Goal: Information Seeking & Learning: Learn about a topic

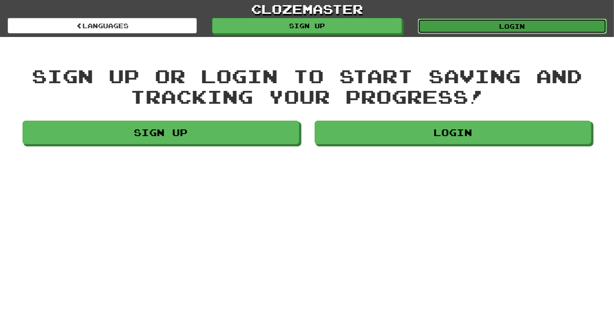
click at [432, 24] on link "Login" at bounding box center [512, 25] width 189 height 15
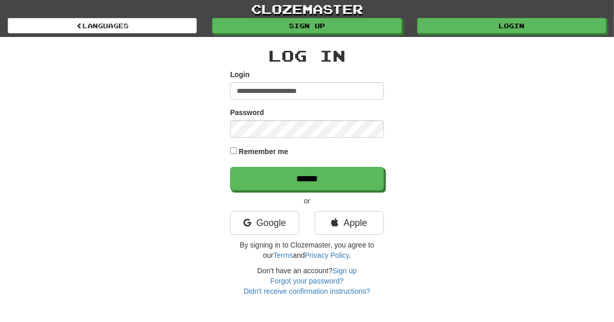
type input "**********"
click at [230, 167] on input "******" at bounding box center [307, 179] width 154 height 24
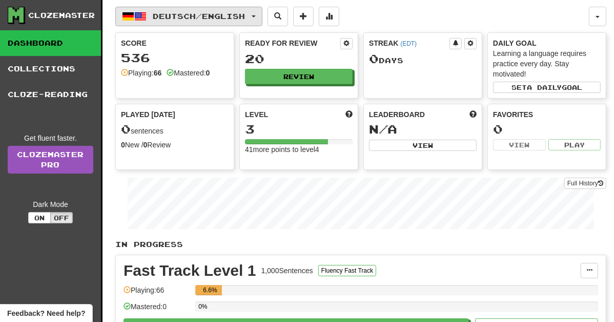
click at [245, 17] on span "Deutsch / English" at bounding box center [199, 16] width 92 height 9
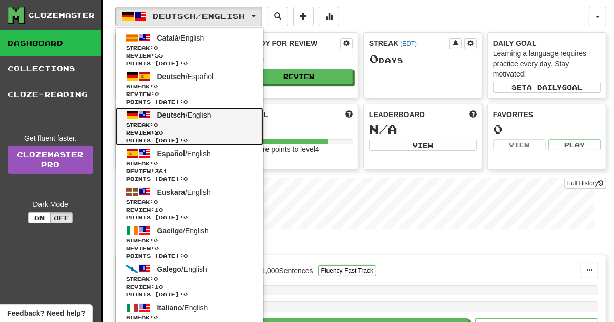
click at [211, 134] on span "Review: 20" at bounding box center [189, 133] width 127 height 8
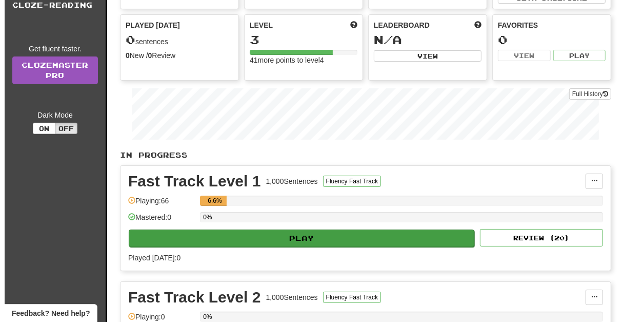
scroll to position [114, 0]
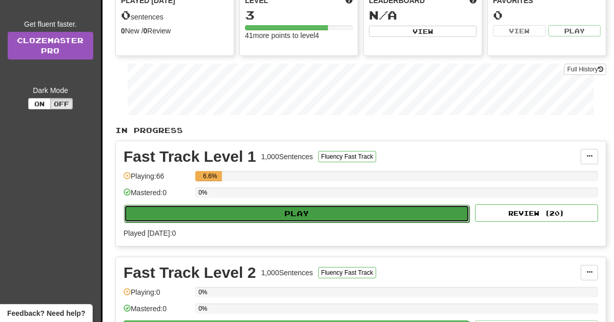
click at [303, 215] on button "Play" at bounding box center [297, 213] width 346 height 17
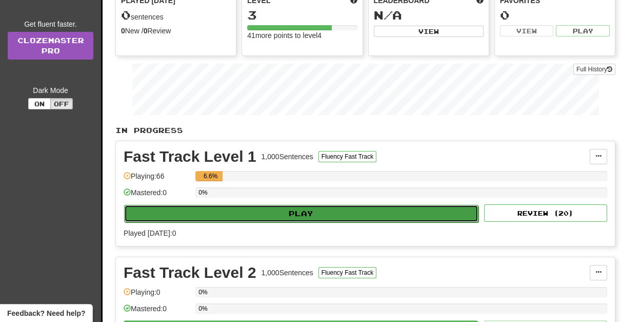
select select "**"
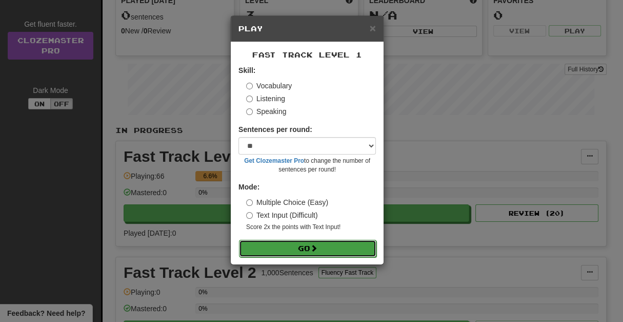
click at [302, 250] on button "Go" at bounding box center [307, 248] width 137 height 17
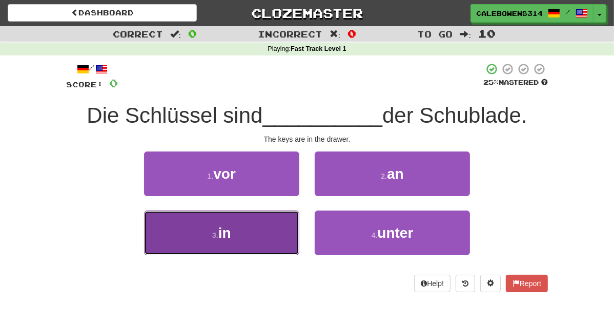
click at [242, 227] on button "3 . in" at bounding box center [221, 232] width 155 height 45
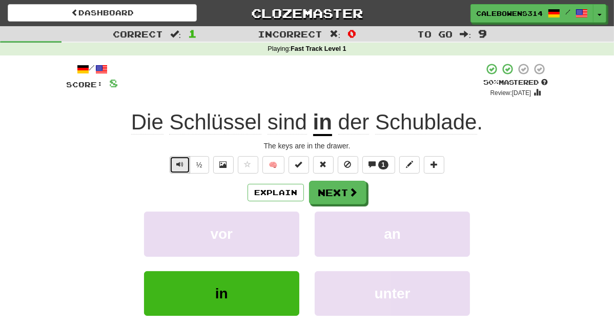
click at [188, 162] on button "Text-to-speech controls" at bounding box center [180, 164] width 21 height 17
click at [347, 196] on button "Next" at bounding box center [338, 193] width 57 height 24
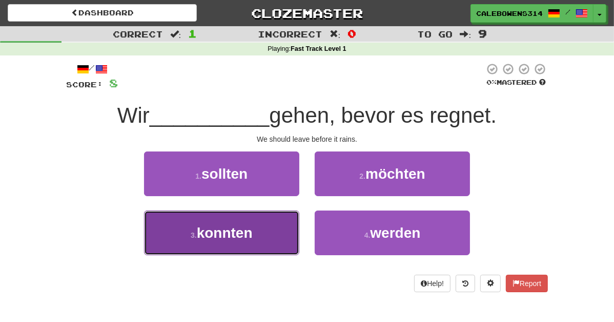
click at [256, 227] on button "3 . konnten" at bounding box center [221, 232] width 155 height 45
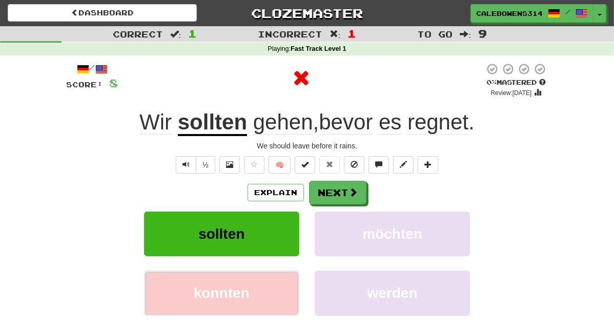
scroll to position [57, 0]
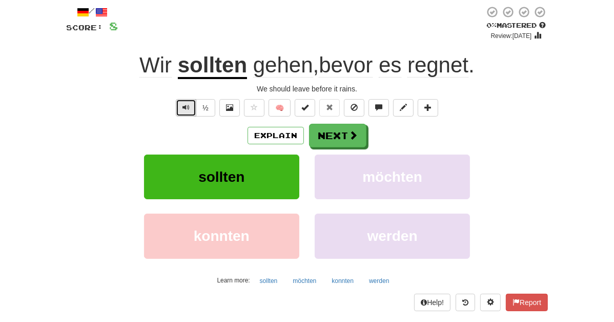
click at [193, 110] on button "Text-to-speech controls" at bounding box center [186, 107] width 21 height 17
click at [191, 110] on button "Text-to-speech controls" at bounding box center [186, 107] width 21 height 17
click at [190, 110] on button "Text-to-speech controls" at bounding box center [186, 107] width 21 height 17
click at [351, 134] on span at bounding box center [353, 135] width 9 height 9
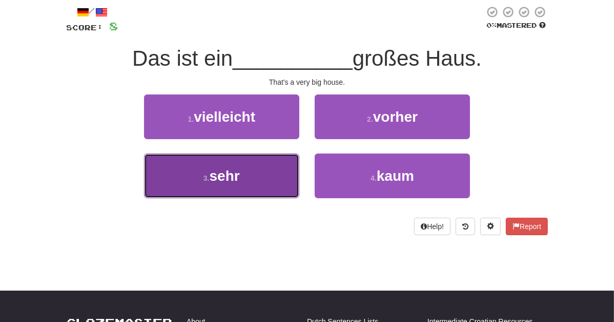
click at [204, 176] on small "3 ." at bounding box center [207, 178] width 6 height 8
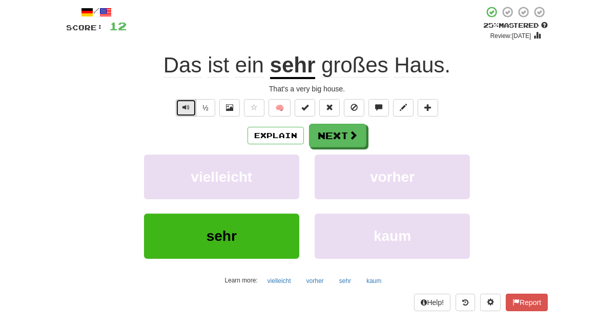
click at [194, 111] on button "Text-to-speech controls" at bounding box center [186, 107] width 21 height 17
click at [330, 134] on button "Next" at bounding box center [338, 136] width 57 height 24
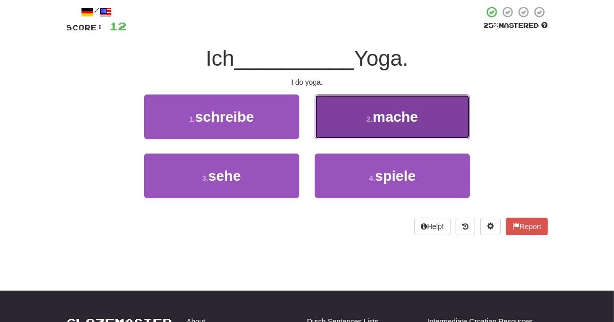
click at [361, 115] on button "2 . mache" at bounding box center [392, 116] width 155 height 45
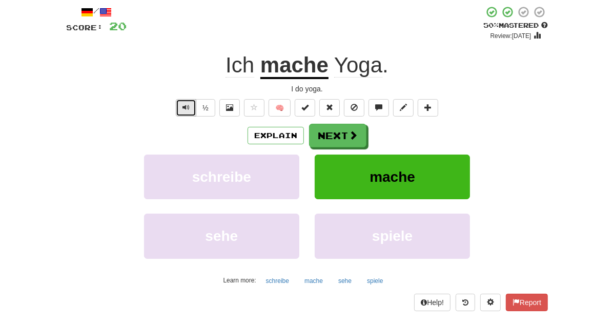
click at [184, 110] on span "Text-to-speech controls" at bounding box center [186, 107] width 7 height 7
click at [346, 131] on button "Next" at bounding box center [338, 136] width 57 height 24
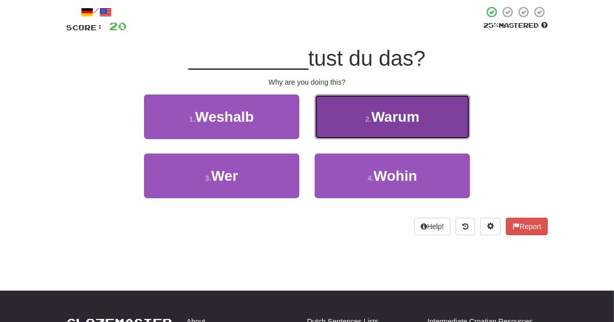
click at [360, 112] on button "2 . Warum" at bounding box center [392, 116] width 155 height 45
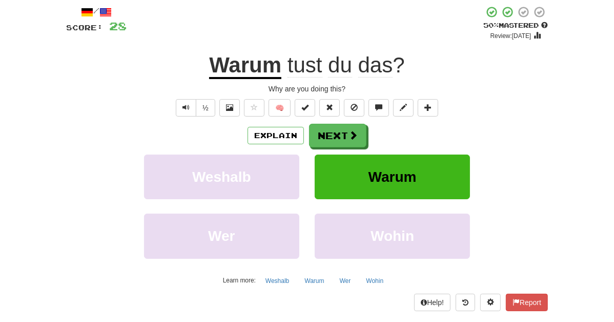
click at [174, 109] on div "½ 🧠" at bounding box center [307, 107] width 482 height 17
click at [182, 108] on button "Text-to-speech controls" at bounding box center [186, 107] width 21 height 17
click at [321, 140] on button "Next" at bounding box center [338, 136] width 57 height 24
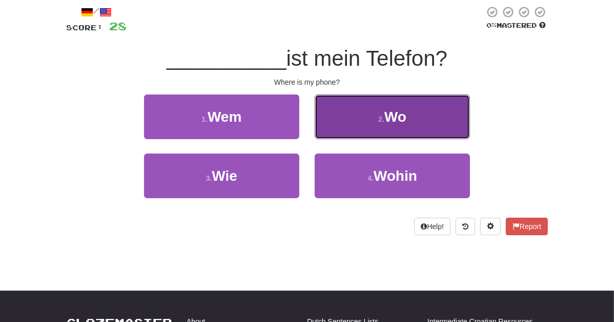
click at [352, 111] on button "2 . Wo" at bounding box center [392, 116] width 155 height 45
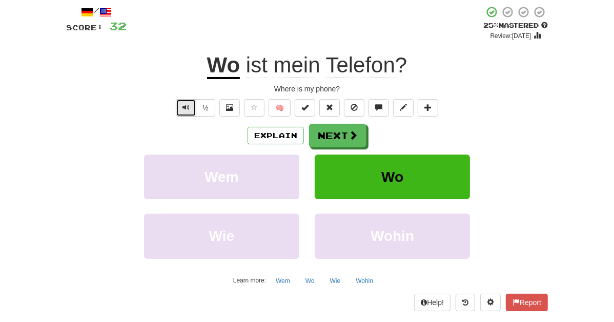
click at [189, 111] on button "Text-to-speech controls" at bounding box center [186, 107] width 21 height 17
click at [334, 134] on button "Next" at bounding box center [338, 136] width 57 height 24
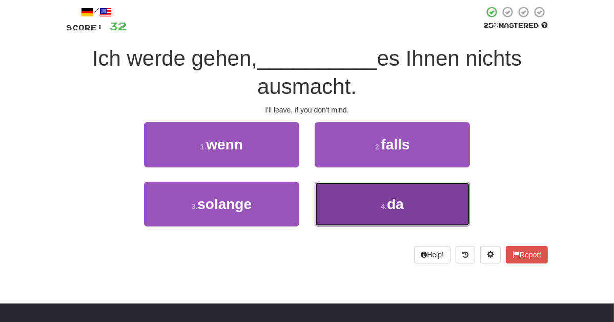
click at [376, 182] on button "4 . da" at bounding box center [392, 204] width 155 height 45
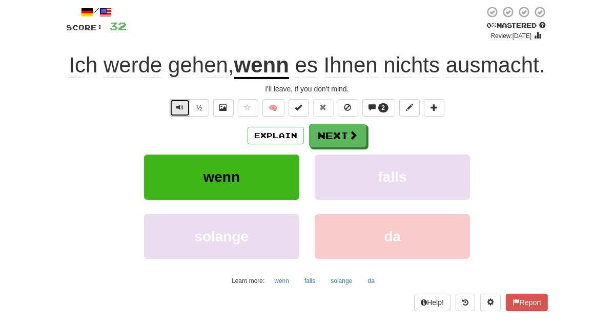
click at [180, 115] on button "Text-to-speech controls" at bounding box center [180, 107] width 21 height 17
click at [177, 108] on span "Text-to-speech controls" at bounding box center [179, 107] width 7 height 7
click at [197, 103] on button "½" at bounding box center [199, 107] width 19 height 17
click at [331, 130] on button "Next" at bounding box center [338, 136] width 57 height 24
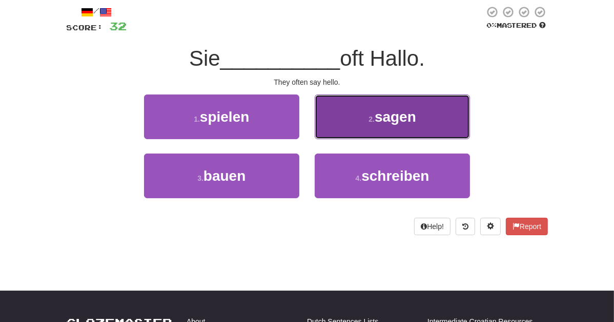
click at [374, 111] on button "2 . sagen" at bounding box center [392, 116] width 155 height 45
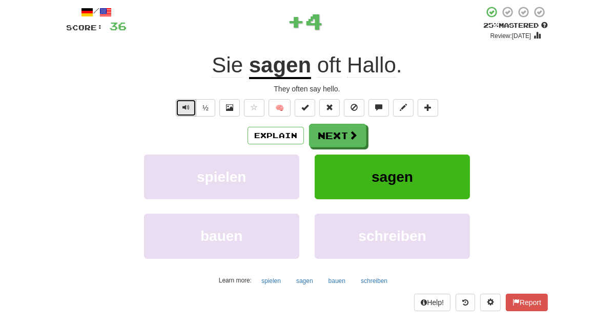
click at [182, 110] on button "Text-to-speech controls" at bounding box center [186, 107] width 21 height 17
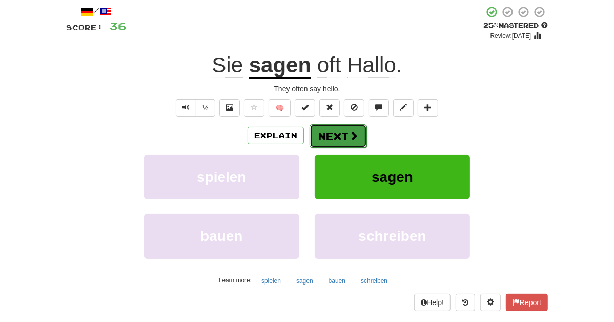
click at [335, 136] on button "Next" at bounding box center [338, 136] width 57 height 24
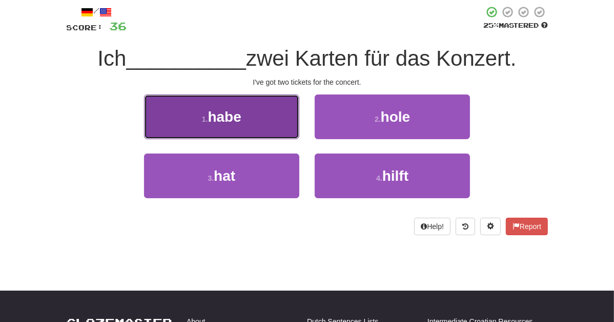
click at [240, 112] on button "1 . habe" at bounding box center [221, 116] width 155 height 45
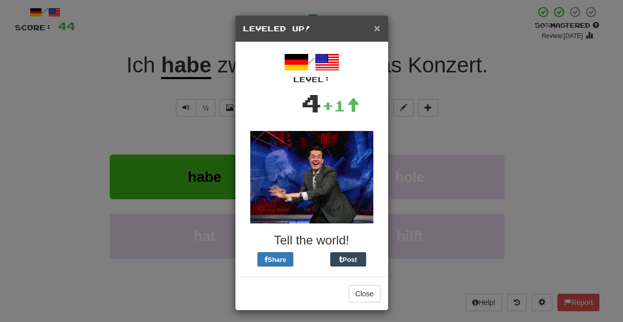
click at [374, 27] on span "×" at bounding box center [377, 28] width 6 height 12
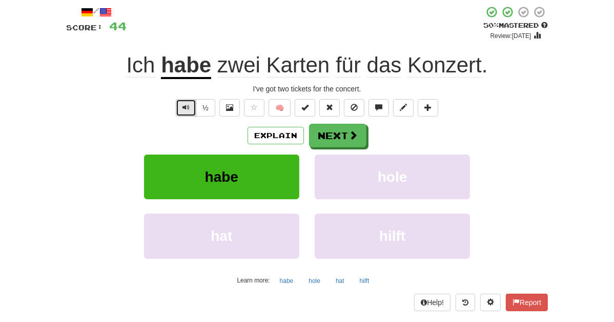
click at [187, 105] on span "Text-to-speech controls" at bounding box center [186, 107] width 7 height 7
click at [186, 104] on span "Text-to-speech controls" at bounding box center [186, 107] width 7 height 7
click at [314, 128] on button "Next" at bounding box center [338, 136] width 57 height 24
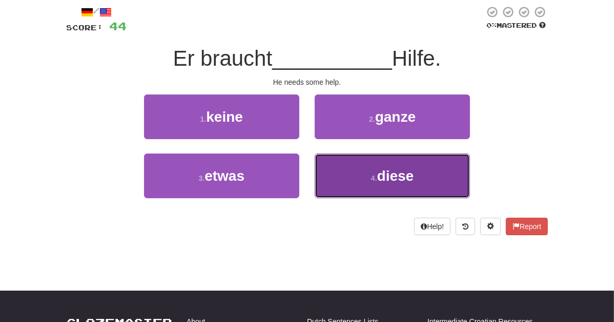
click at [367, 163] on button "4 . diese" at bounding box center [392, 175] width 155 height 45
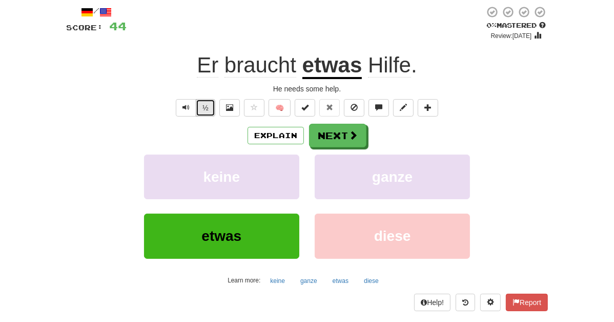
click at [204, 109] on button "½" at bounding box center [205, 107] width 19 height 17
click at [205, 109] on button "½" at bounding box center [205, 107] width 19 height 17
click at [211, 109] on button "½" at bounding box center [205, 107] width 19 height 17
click at [350, 128] on button "Next" at bounding box center [338, 136] width 57 height 24
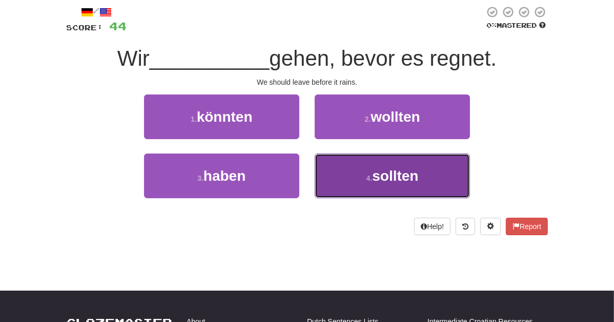
click at [394, 185] on button "4 . sollten" at bounding box center [392, 175] width 155 height 45
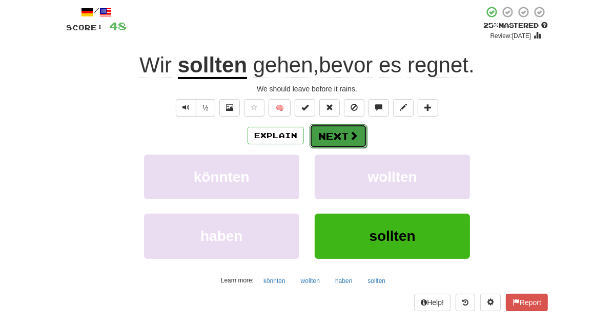
click at [334, 133] on button "Next" at bounding box center [338, 136] width 57 height 24
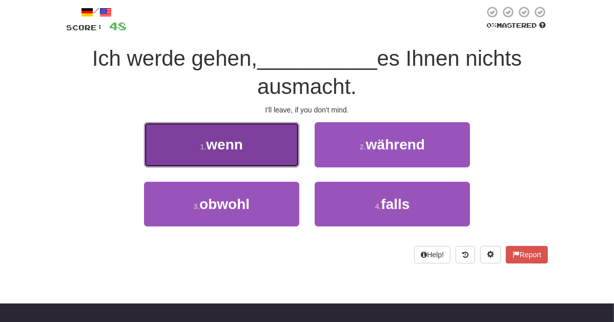
click at [270, 122] on button "1 . wenn" at bounding box center [221, 144] width 155 height 45
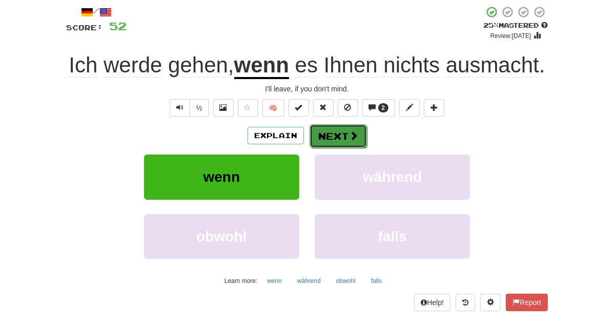
click at [337, 141] on button "Next" at bounding box center [338, 136] width 57 height 24
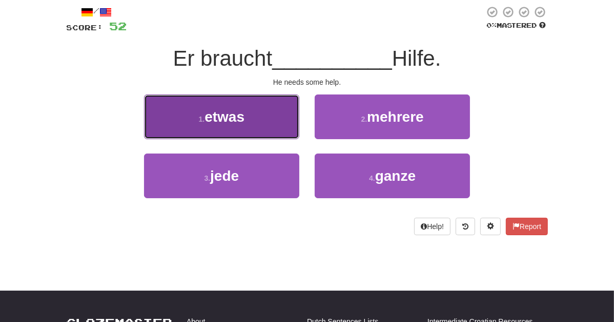
click at [246, 108] on button "1 . etwas" at bounding box center [221, 116] width 155 height 45
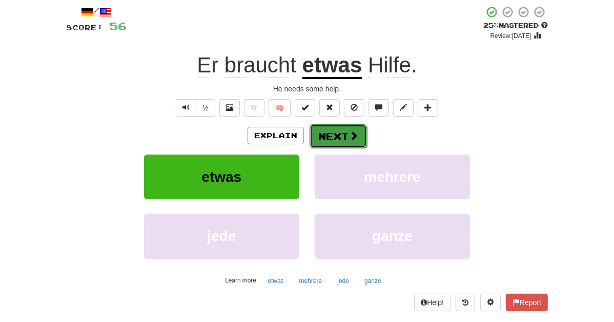
click at [326, 137] on button "Next" at bounding box center [338, 136] width 57 height 24
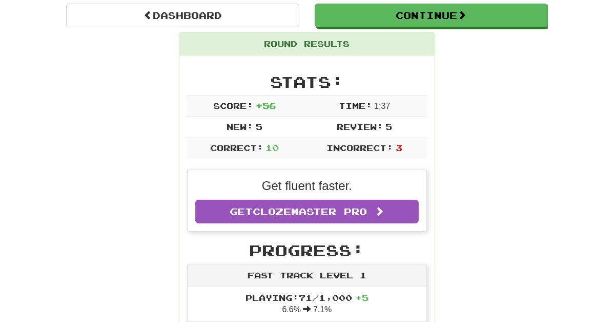
scroll to position [102, 0]
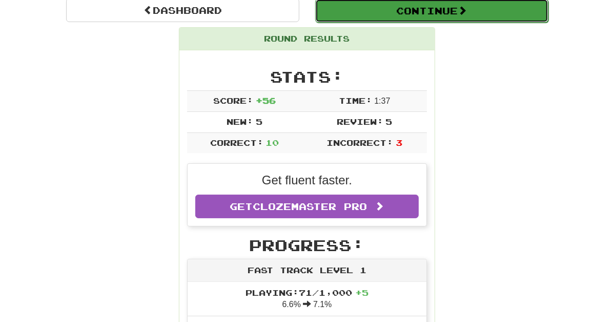
click at [422, 13] on button "Continue" at bounding box center [431, 11] width 233 height 24
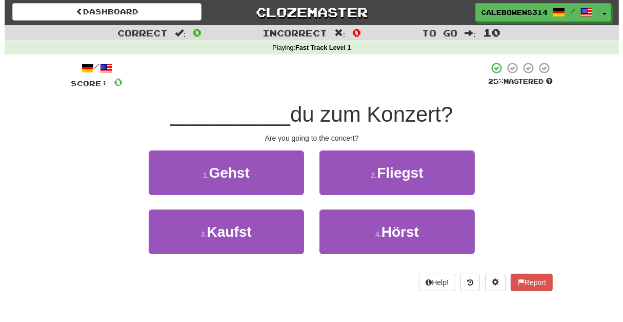
scroll to position [0, 0]
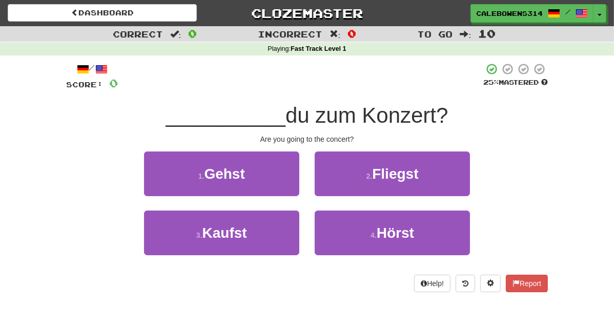
click at [296, 124] on span "du zum Konzert?" at bounding box center [367, 115] width 163 height 24
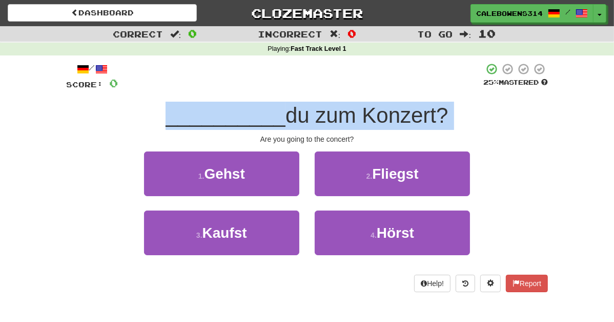
click at [296, 124] on span "du zum Konzert?" at bounding box center [367, 115] width 163 height 24
click at [302, 117] on span "du zum Konzert?" at bounding box center [367, 115] width 163 height 24
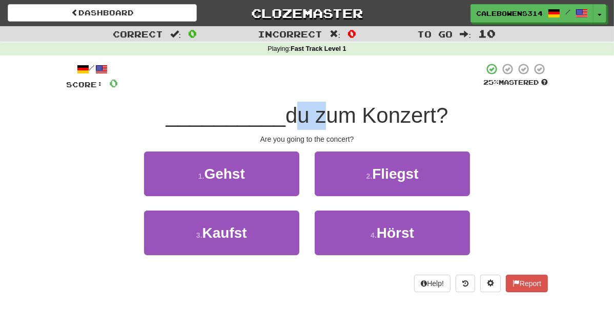
click at [302, 117] on span "du zum Konzert?" at bounding box center [367, 115] width 163 height 24
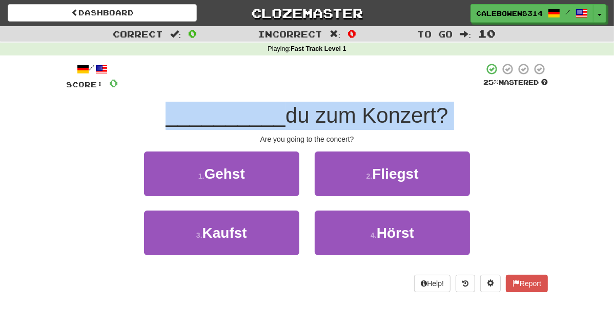
click at [303, 116] on span "du zum Konzert?" at bounding box center [367, 115] width 163 height 24
click at [305, 113] on span "du zum Konzert?" at bounding box center [367, 115] width 163 height 24
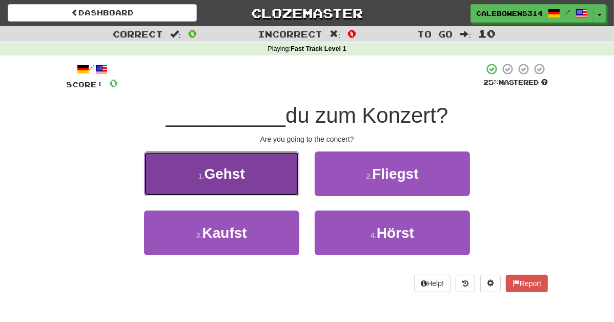
click at [254, 170] on button "1 . Gehst" at bounding box center [221, 173] width 155 height 45
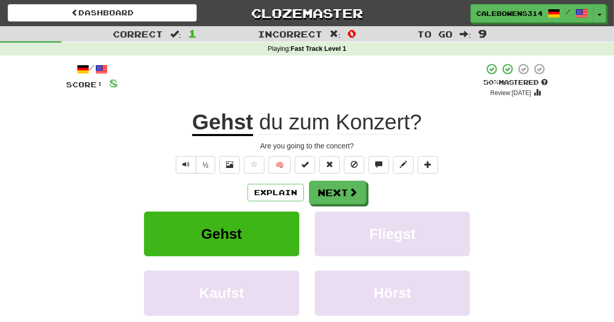
click at [183, 173] on div "/ Score: 8 + 8 50 % Mastered Review: 2025-09-25 Gehst du zum Konzert ? Are you …" at bounding box center [307, 215] width 482 height 305
click at [184, 168] on button "Text-to-speech controls" at bounding box center [186, 164] width 21 height 17
click at [337, 187] on button "Next" at bounding box center [338, 193] width 57 height 24
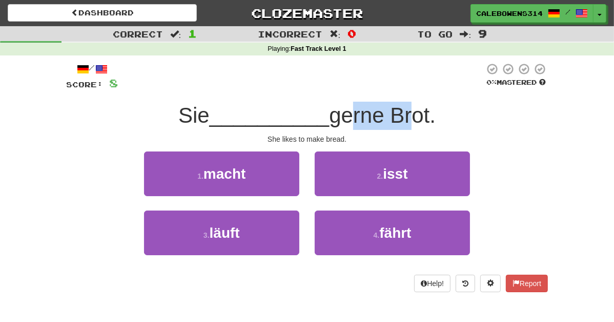
drag, startPoint x: 343, startPoint y: 118, endPoint x: 406, endPoint y: 112, distance: 63.3
click at [406, 112] on span "gerne Brot." at bounding box center [382, 115] width 107 height 24
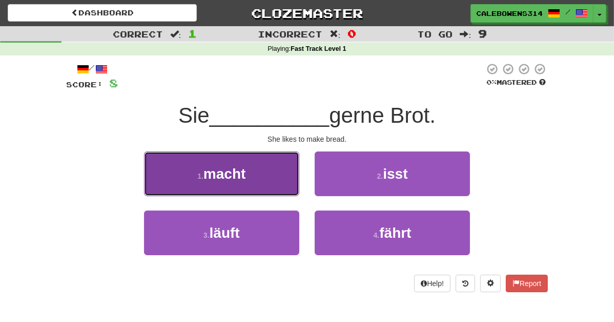
click at [239, 170] on button "1 . macht" at bounding box center [221, 173] width 155 height 45
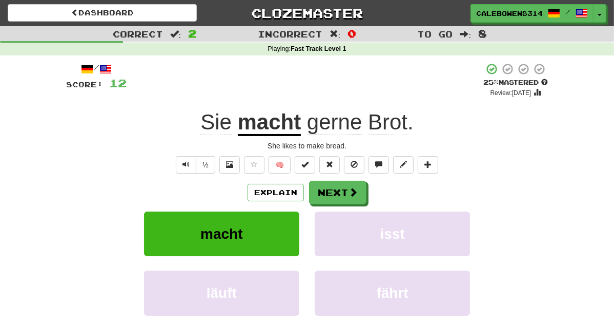
click at [336, 124] on span "gerne" at bounding box center [334, 122] width 55 height 25
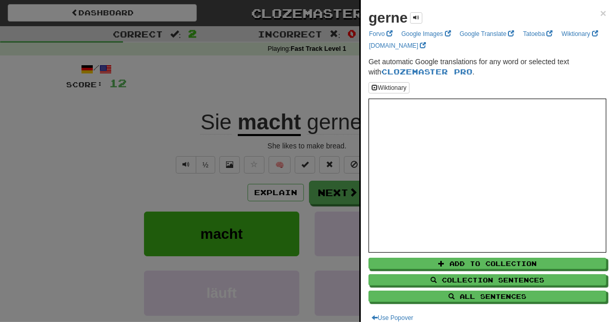
click at [329, 83] on div at bounding box center [307, 161] width 614 height 322
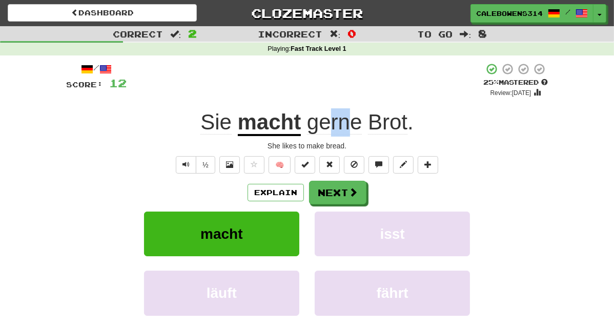
drag, startPoint x: 326, startPoint y: 127, endPoint x: 352, endPoint y: 128, distance: 26.2
click at [352, 128] on span "gerne" at bounding box center [334, 122] width 55 height 25
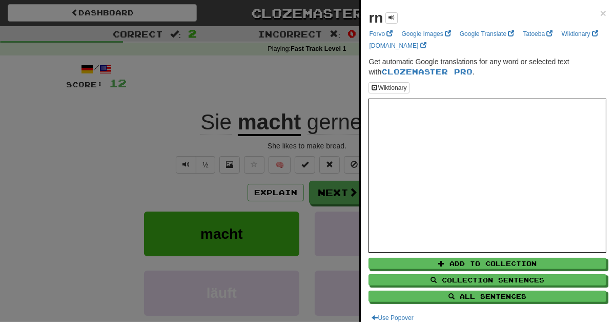
drag, startPoint x: 305, startPoint y: 123, endPoint x: 334, endPoint y: 122, distance: 29.2
click at [333, 124] on div at bounding box center [307, 161] width 614 height 322
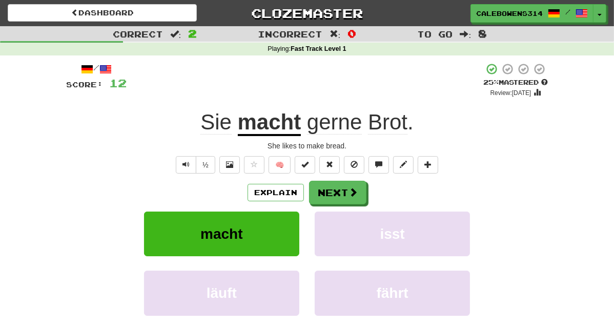
click at [320, 122] on span "gerne" at bounding box center [334, 122] width 55 height 25
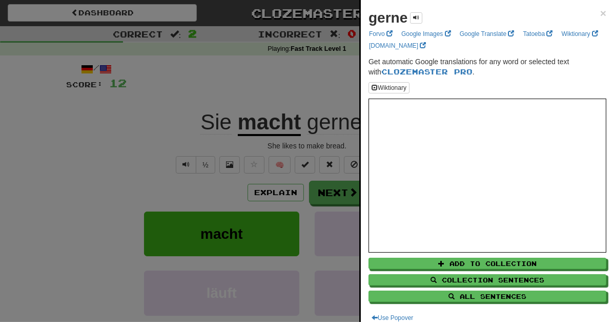
click at [286, 80] on div at bounding box center [307, 161] width 614 height 322
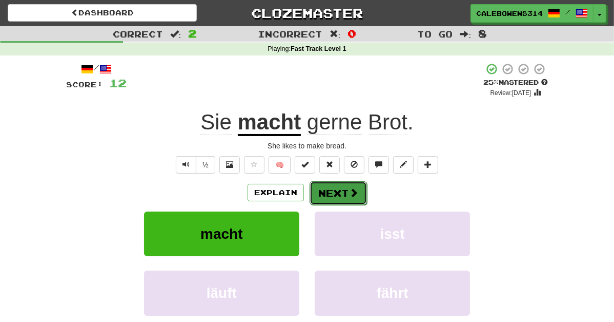
click at [332, 198] on button "Next" at bounding box center [338, 193] width 57 height 24
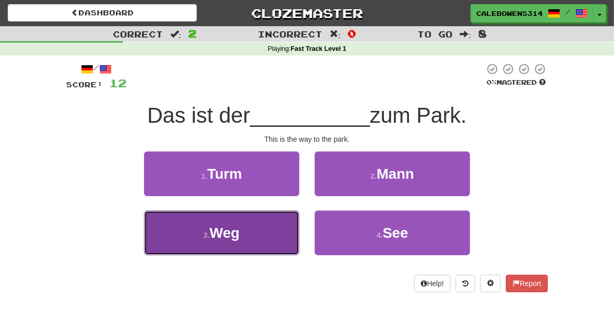
click at [240, 233] on button "3 . Weg" at bounding box center [221, 232] width 155 height 45
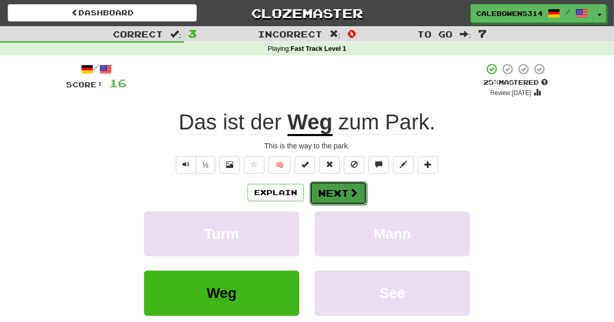
click at [335, 196] on button "Next" at bounding box center [338, 193] width 57 height 24
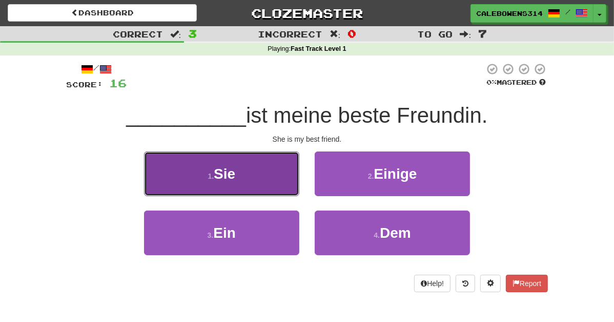
click at [282, 180] on button "1 . Sie" at bounding box center [221, 173] width 155 height 45
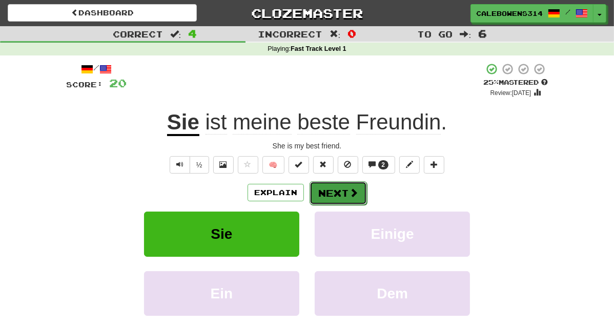
click at [343, 197] on button "Next" at bounding box center [338, 193] width 57 height 24
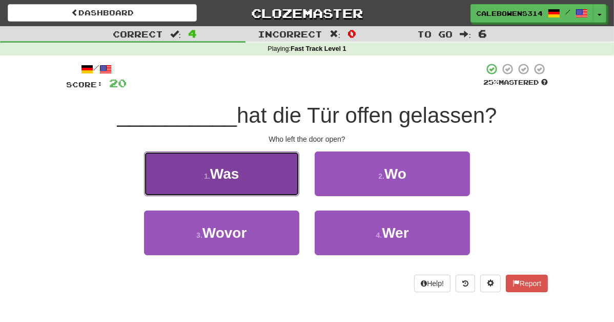
click at [273, 177] on button "1 . Was" at bounding box center [221, 173] width 155 height 45
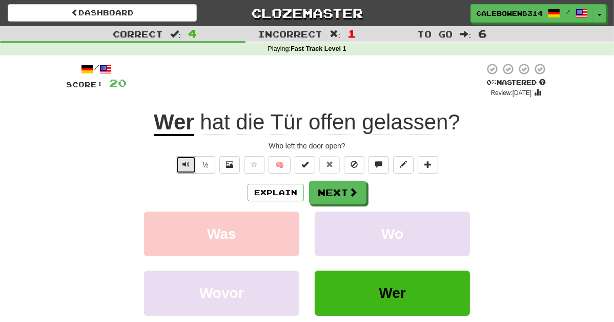
click at [184, 168] on button "Text-to-speech controls" at bounding box center [186, 164] width 21 height 17
click at [189, 168] on button "Text-to-speech controls" at bounding box center [186, 164] width 21 height 17
click at [359, 197] on button "Next" at bounding box center [338, 193] width 57 height 24
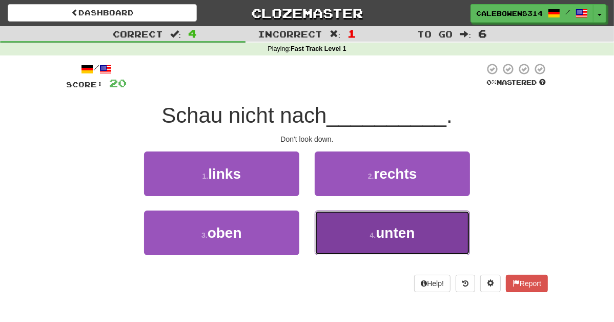
click at [376, 232] on small "4 ." at bounding box center [373, 235] width 6 height 8
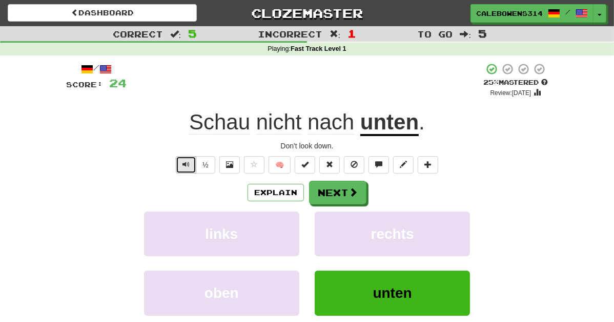
click at [195, 166] on button "Text-to-speech controls" at bounding box center [186, 164] width 21 height 17
click at [190, 162] on span "Text-to-speech controls" at bounding box center [186, 164] width 7 height 7
click at [189, 166] on span "Text-to-speech controls" at bounding box center [186, 164] width 7 height 7
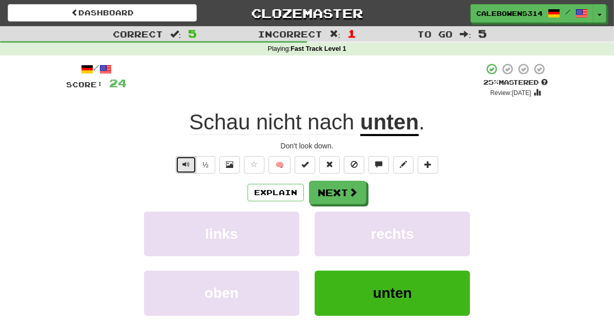
click at [189, 166] on span "Text-to-speech controls" at bounding box center [186, 164] width 7 height 7
click at [187, 166] on span "Text-to-speech controls" at bounding box center [186, 164] width 7 height 7
click at [202, 162] on button "½" at bounding box center [205, 164] width 19 height 17
click at [204, 158] on button "½" at bounding box center [205, 164] width 19 height 17
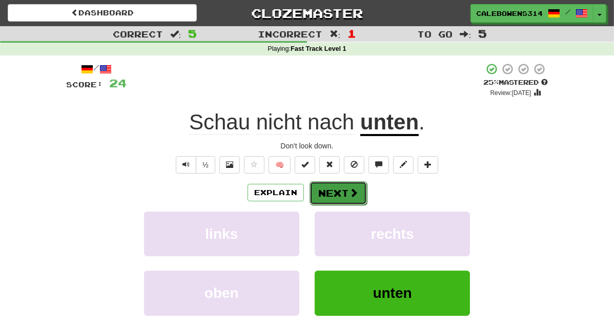
click at [345, 195] on button "Next" at bounding box center [338, 193] width 57 height 24
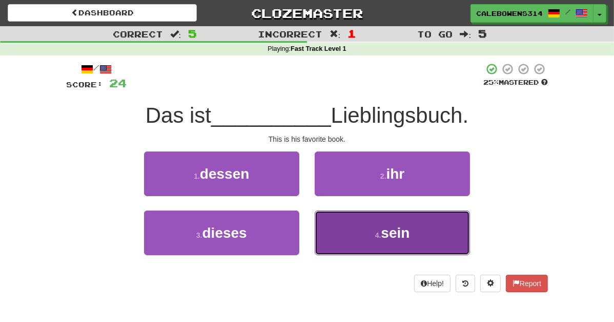
click at [358, 226] on button "4 . sein" at bounding box center [392, 232] width 155 height 45
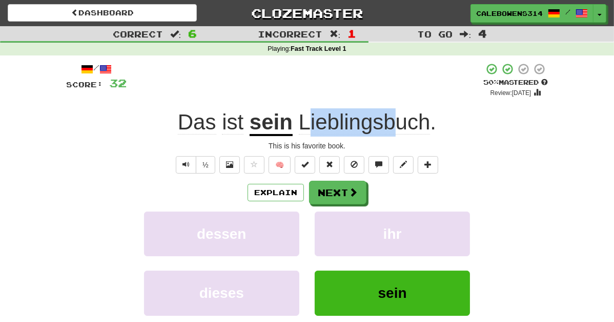
drag, startPoint x: 306, startPoint y: 121, endPoint x: 391, endPoint y: 117, distance: 84.7
click at [391, 117] on span "Lieblingsbuch" at bounding box center [365, 122] width 132 height 25
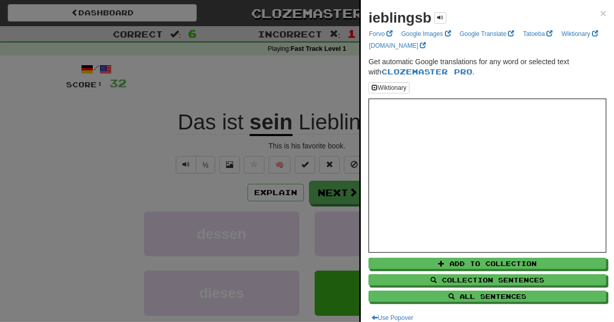
click at [354, 71] on div at bounding box center [307, 161] width 614 height 322
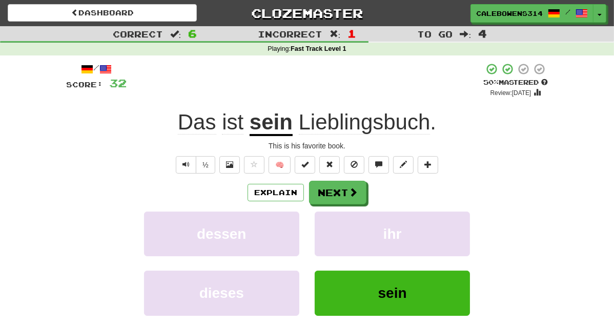
click at [322, 123] on span "Lieblingsbuch" at bounding box center [365, 122] width 132 height 25
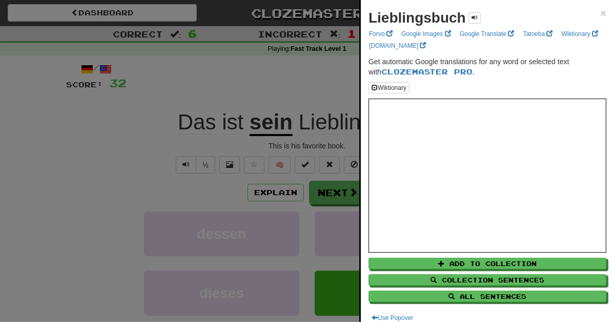
click at [311, 71] on div at bounding box center [307, 161] width 614 height 322
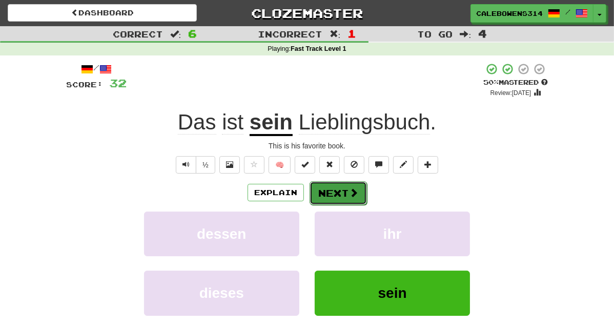
click at [351, 201] on button "Next" at bounding box center [338, 193] width 57 height 24
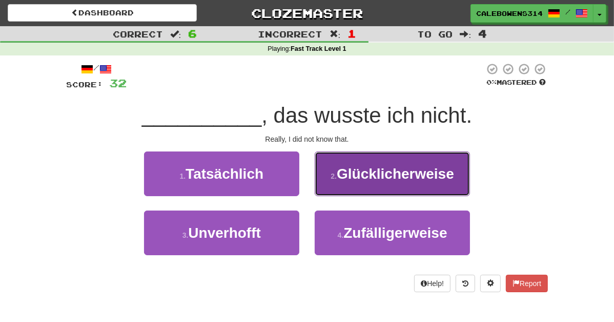
click at [337, 173] on small "2 ." at bounding box center [334, 176] width 6 height 8
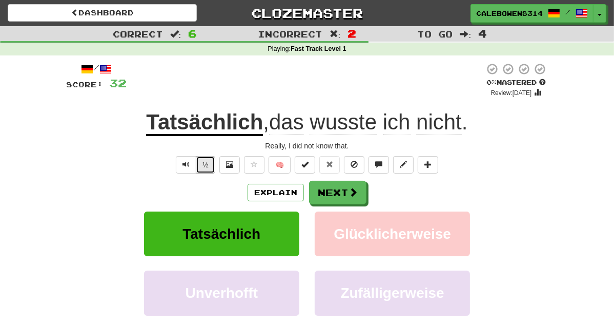
click at [200, 163] on button "½" at bounding box center [205, 164] width 19 height 17
click at [213, 160] on button "½" at bounding box center [205, 164] width 19 height 17
click at [331, 192] on button "Next" at bounding box center [338, 193] width 57 height 24
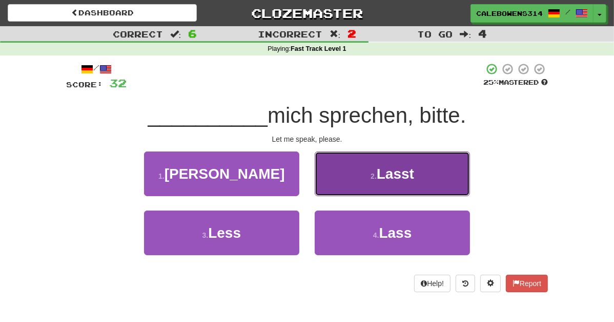
click at [365, 188] on button "2 . Lasst" at bounding box center [392, 173] width 155 height 45
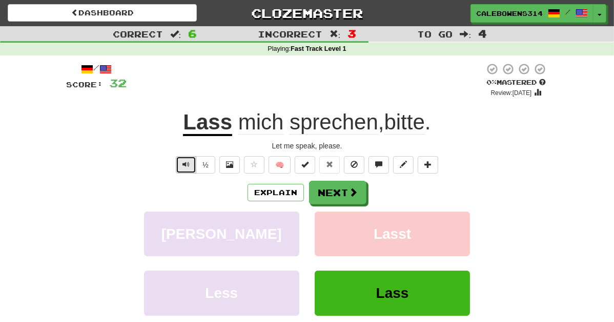
click at [191, 161] on button "Text-to-speech controls" at bounding box center [186, 164] width 21 height 17
click at [182, 167] on button "Text-to-speech controls" at bounding box center [186, 164] width 21 height 17
click at [181, 161] on button "Text-to-speech controls" at bounding box center [186, 164] width 21 height 17
click at [187, 168] on button "Text-to-speech controls" at bounding box center [186, 164] width 21 height 17
click at [317, 196] on button "Next" at bounding box center [338, 193] width 57 height 24
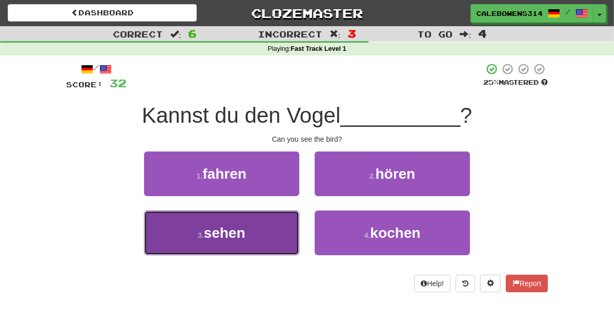
click at [230, 243] on button "3 . sehen" at bounding box center [221, 232] width 155 height 45
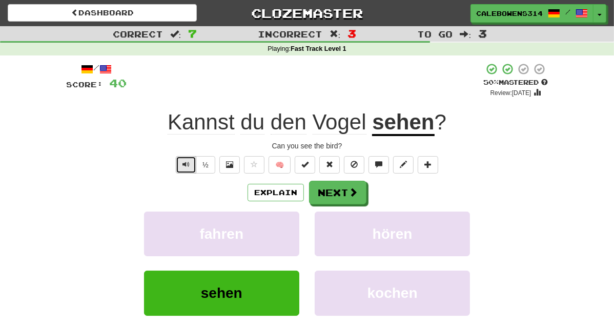
click at [191, 168] on button "Text-to-speech controls" at bounding box center [186, 164] width 21 height 17
click at [353, 195] on span at bounding box center [353, 192] width 9 height 9
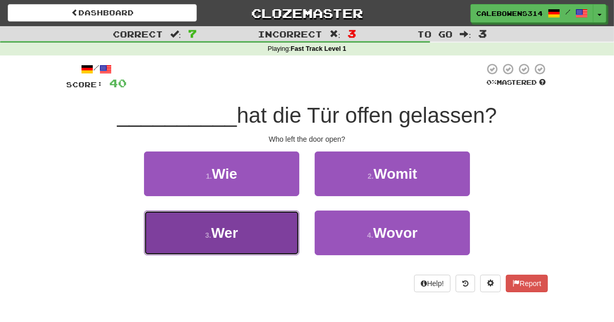
click at [258, 233] on button "3 . Wer" at bounding box center [221, 232] width 155 height 45
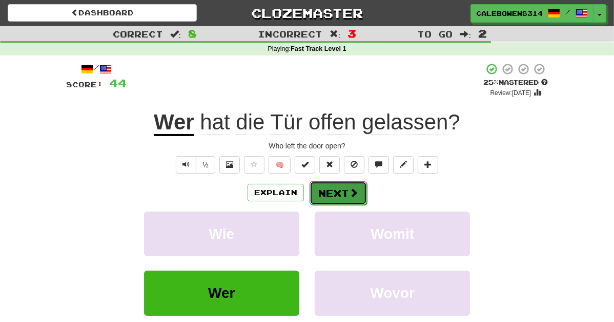
click at [350, 192] on span at bounding box center [353, 192] width 9 height 9
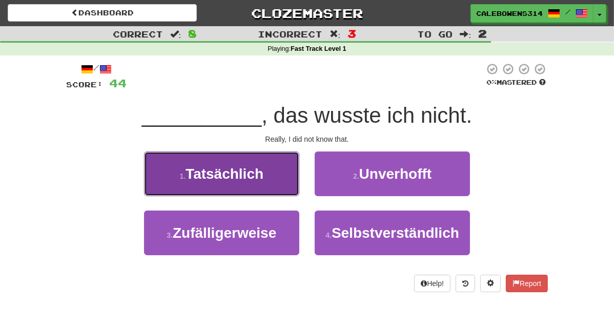
click at [276, 182] on button "1 . Tatsächlich" at bounding box center [221, 173] width 155 height 45
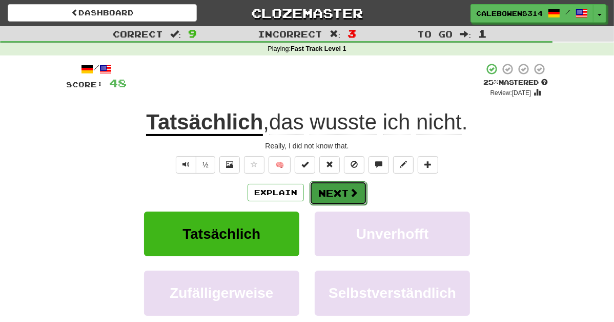
click at [344, 190] on button "Next" at bounding box center [338, 193] width 57 height 24
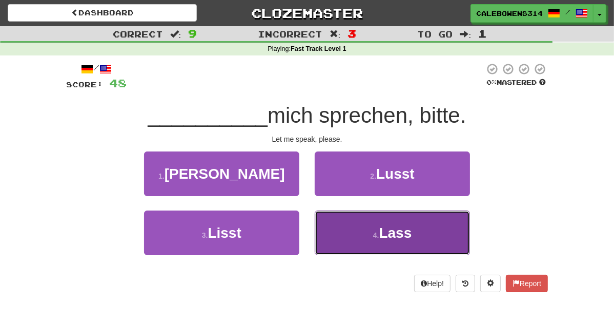
click at [376, 228] on button "4 . Lass" at bounding box center [392, 232] width 155 height 45
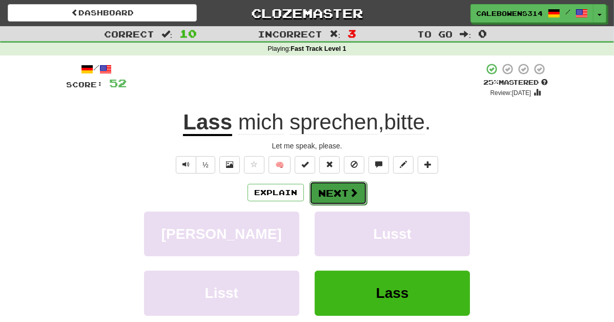
click at [342, 196] on button "Next" at bounding box center [338, 193] width 57 height 24
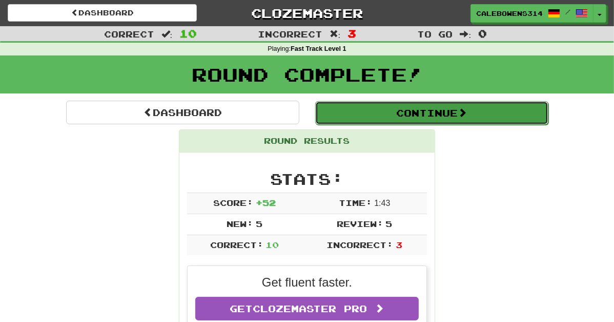
click at [392, 111] on button "Continue" at bounding box center [431, 113] width 233 height 24
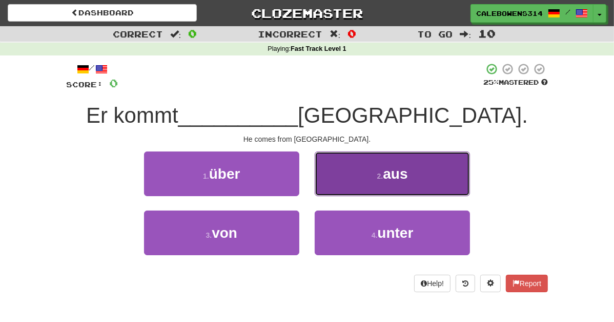
click at [408, 171] on span "aus" at bounding box center [395, 174] width 25 height 16
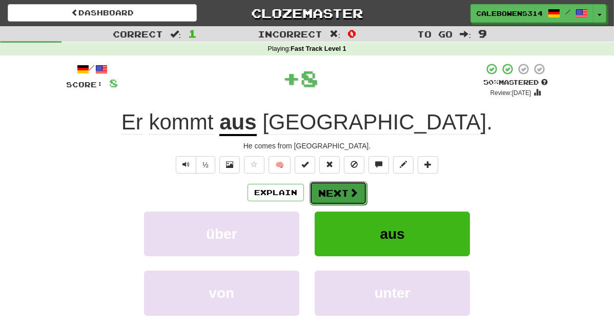
click at [360, 200] on button "Next" at bounding box center [338, 193] width 57 height 24
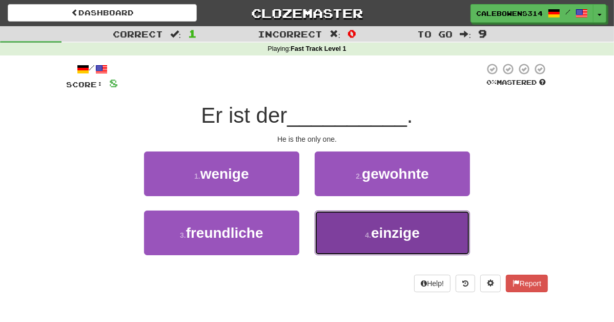
click at [375, 242] on button "4 . einzige" at bounding box center [392, 232] width 155 height 45
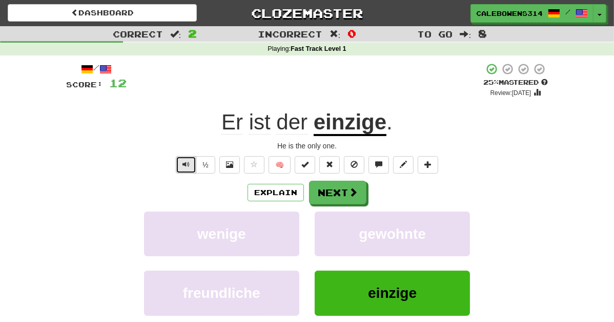
click at [184, 161] on span "Text-to-speech controls" at bounding box center [186, 164] width 7 height 7
click at [344, 189] on button "Next" at bounding box center [338, 193] width 57 height 24
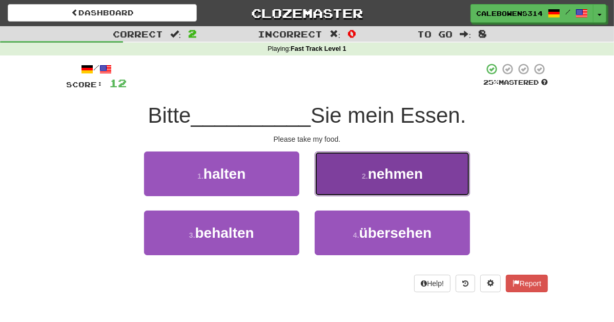
click at [373, 171] on button "2 . nehmen" at bounding box center [392, 173] width 155 height 45
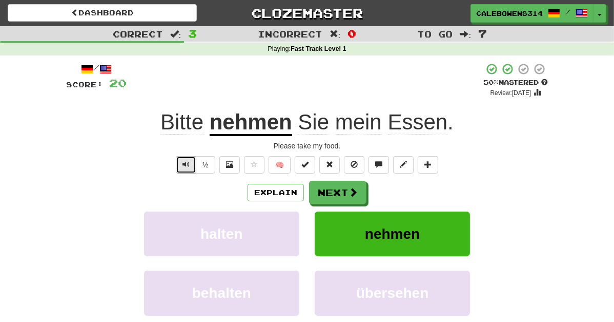
click at [185, 162] on span "Text-to-speech controls" at bounding box center [186, 164] width 7 height 7
click at [342, 188] on button "Next" at bounding box center [338, 193] width 57 height 24
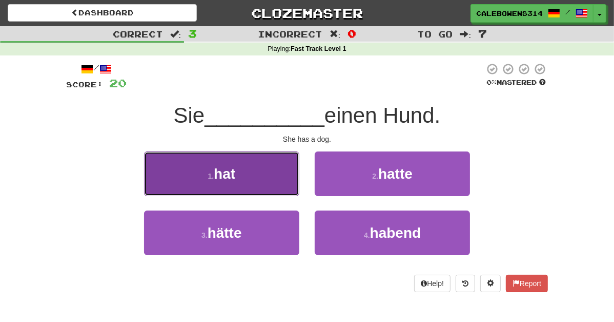
click at [258, 183] on button "1 . hat" at bounding box center [221, 173] width 155 height 45
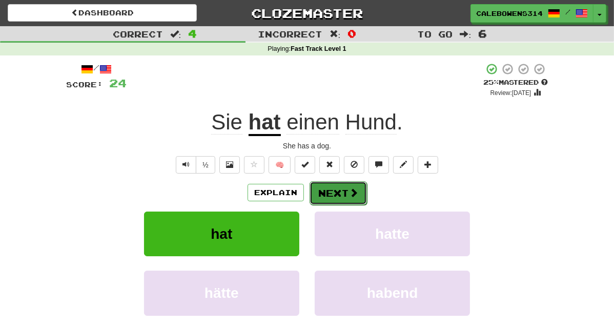
click at [332, 196] on button "Next" at bounding box center [338, 193] width 57 height 24
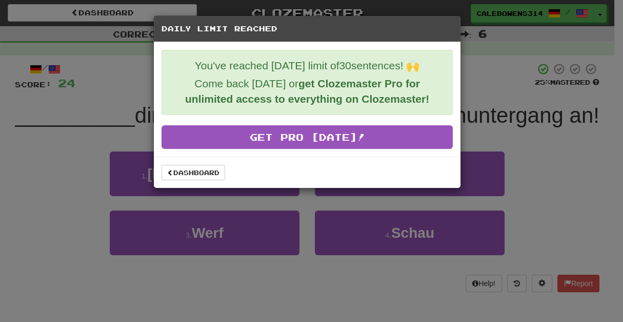
click at [341, 29] on h5 "Daily Limit Reached" at bounding box center [307, 29] width 291 height 10
click at [341, 27] on h5 "Daily Limit Reached" at bounding box center [307, 29] width 291 height 10
